Goal: Task Accomplishment & Management: Manage account settings

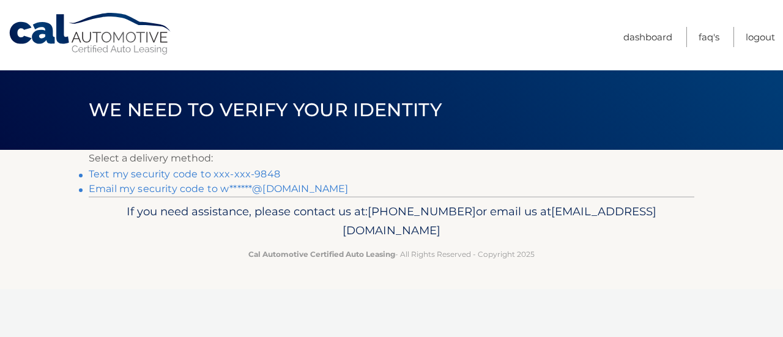
click at [240, 174] on link "Text my security code to xxx-xxx-9848" at bounding box center [184, 174] width 191 height 12
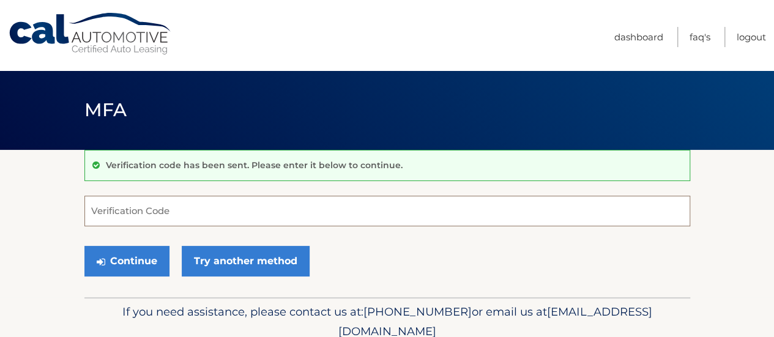
click at [177, 212] on input "Verification Code" at bounding box center [387, 211] width 606 height 31
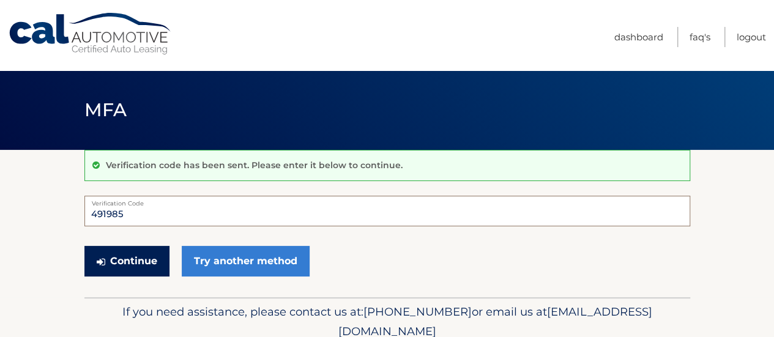
type input "491985"
click at [144, 259] on button "Continue" at bounding box center [126, 261] width 85 height 31
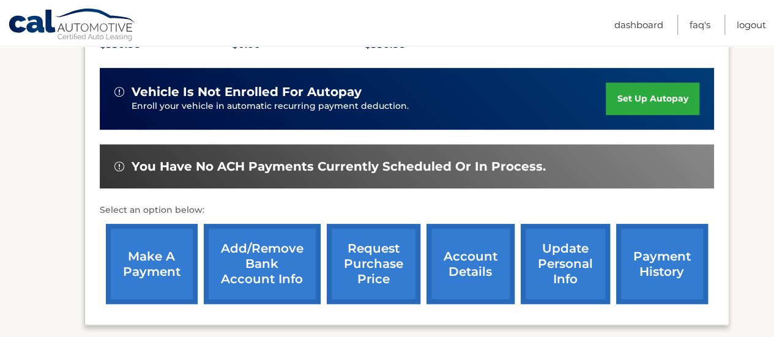
scroll to position [306, 0]
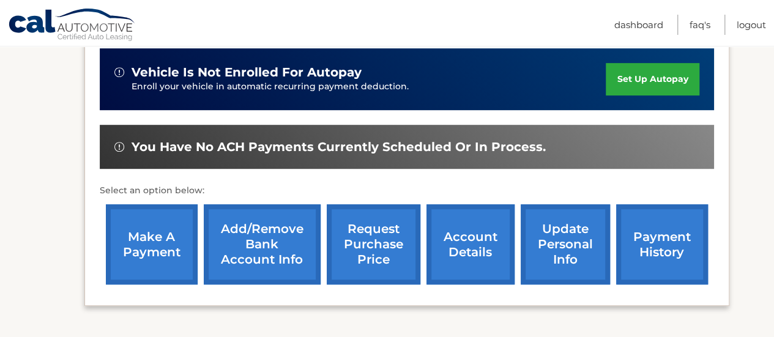
click at [154, 243] on link "make a payment" at bounding box center [152, 244] width 92 height 80
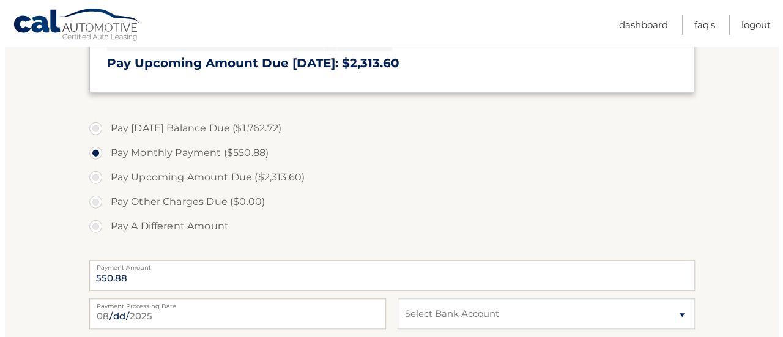
scroll to position [489, 0]
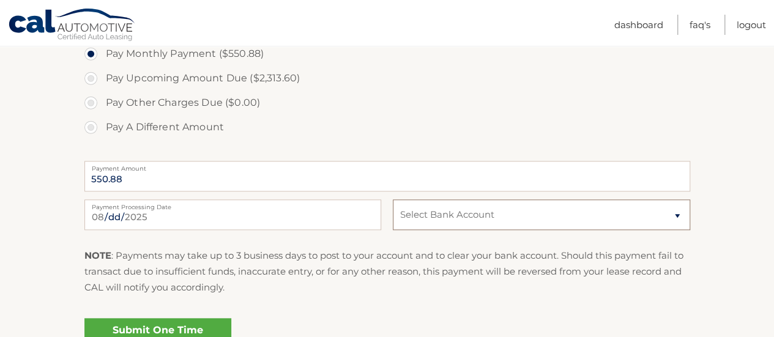
click at [660, 220] on select "Select Bank Account Checking JPMORGAN CHASE BANK, NA *****0177 Checking JPMORGA…" at bounding box center [541, 214] width 297 height 31
select select "N2E5OGMyYmQtOTI3OC00NDAyLWI4ZTQtMzZmMzk0N2NhYjBl"
click at [393, 199] on select "Select Bank Account Checking JPMORGAN CHASE BANK, NA *****0177 Checking JPMORGA…" at bounding box center [541, 214] width 297 height 31
click at [179, 331] on link "Submit One Time Payment" at bounding box center [157, 337] width 147 height 39
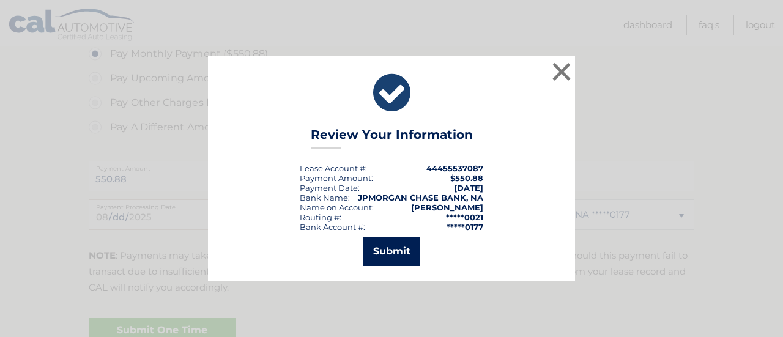
click at [379, 251] on button "Submit" at bounding box center [391, 251] width 57 height 29
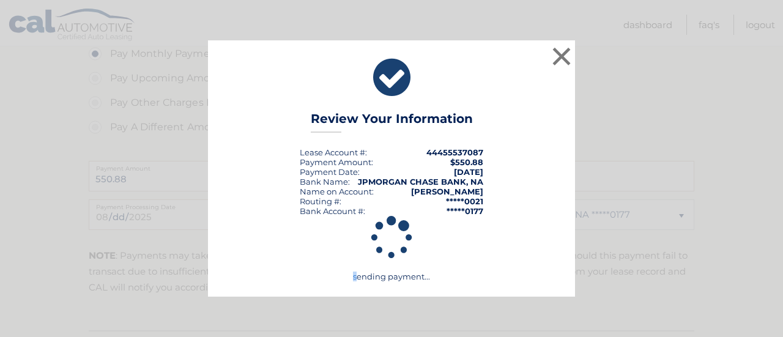
click at [379, 251] on icon at bounding box center [392, 238] width 338 height 113
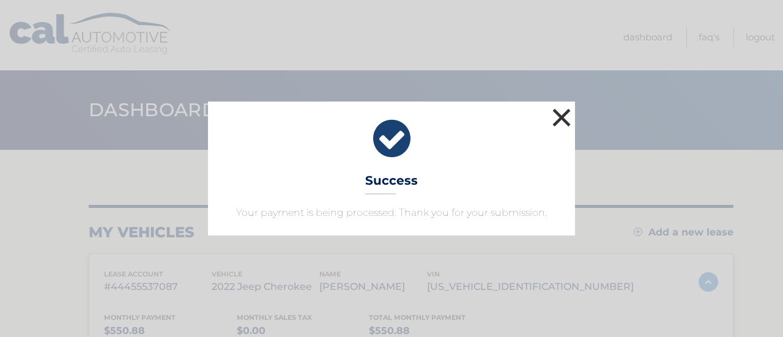
click at [565, 105] on button "×" at bounding box center [561, 117] width 24 height 24
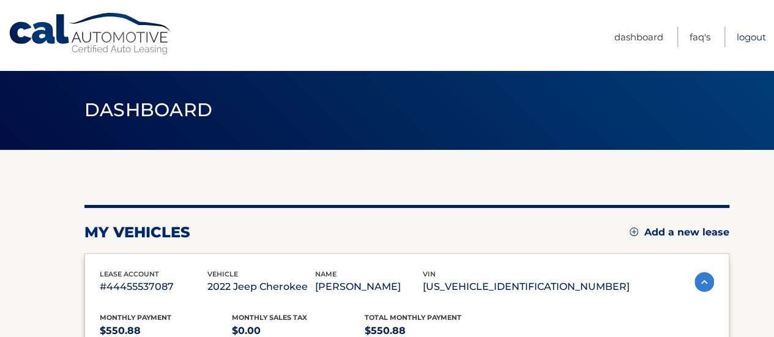
click at [742, 35] on link "Logout" at bounding box center [750, 37] width 29 height 20
